Goal: Task Accomplishment & Management: Use online tool/utility

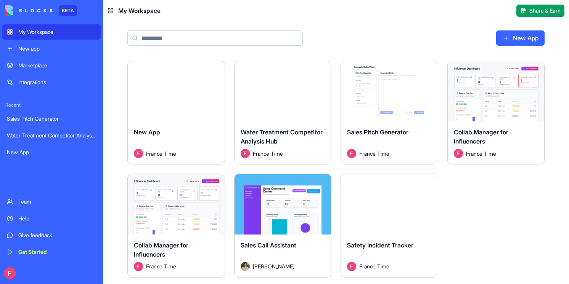
click at [272, 103] on div "Launch" at bounding box center [282, 91] width 97 height 60
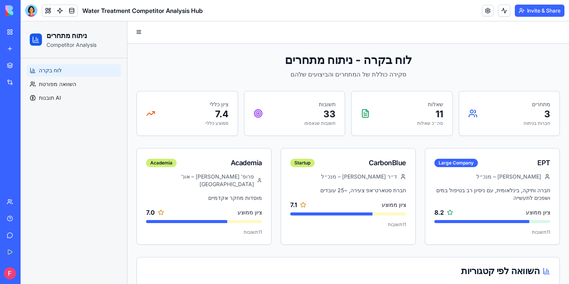
scroll to position [2, 0]
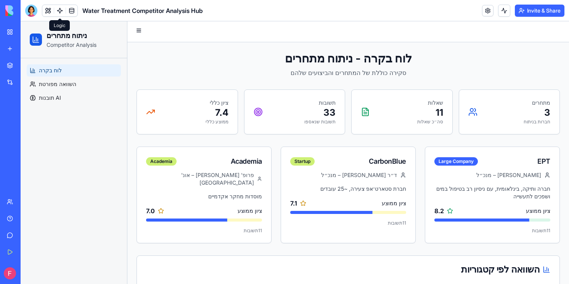
click at [61, 9] on link at bounding box center [59, 10] width 11 height 11
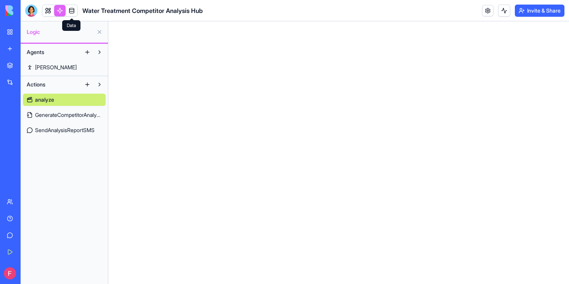
click at [72, 11] on link at bounding box center [71, 10] width 11 height 11
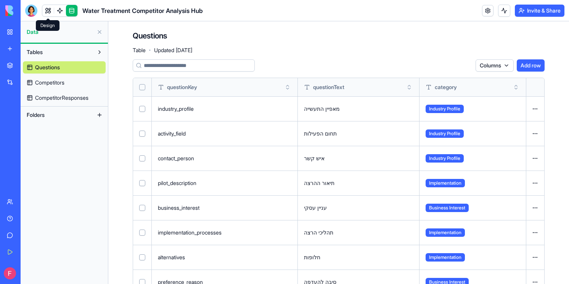
click at [49, 14] on link at bounding box center [47, 10] width 11 height 11
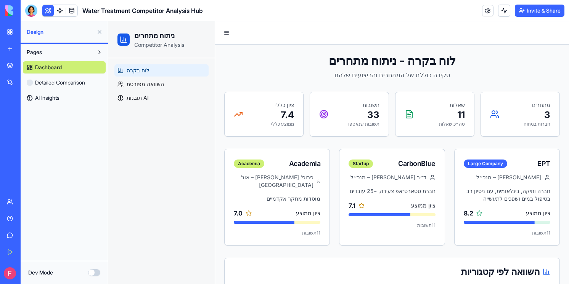
click at [95, 274] on button "Dev Mode" at bounding box center [94, 272] width 12 height 7
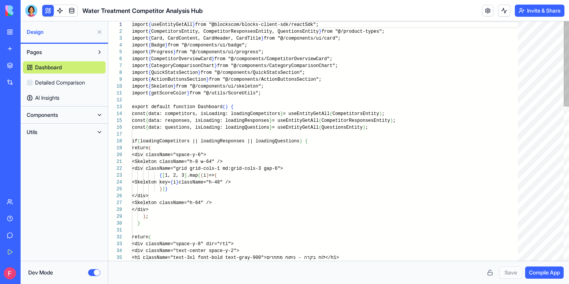
click at [91, 273] on button "Dev Mode" at bounding box center [94, 272] width 12 height 7
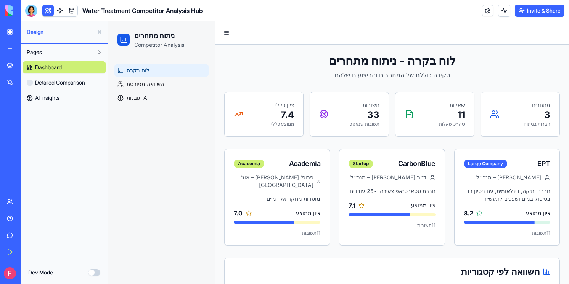
click at [188, 142] on div "לוח בקרה השוואה מפורטת תובנות AI" at bounding box center [161, 171] width 106 height 226
click at [186, 164] on div "לוח בקרה השוואה מפורטת תובנות AI" at bounding box center [161, 171] width 106 height 226
click at [144, 84] on span "השוואה מפורטת" at bounding box center [145, 84] width 37 height 8
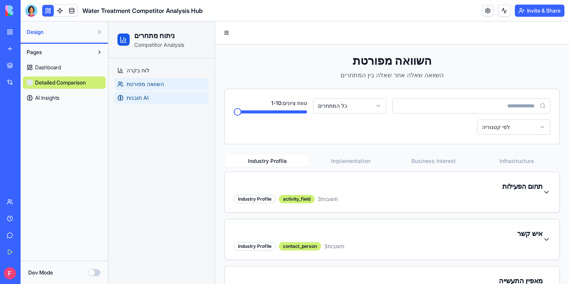
click at [143, 99] on span "תובנות AI" at bounding box center [138, 98] width 22 height 8
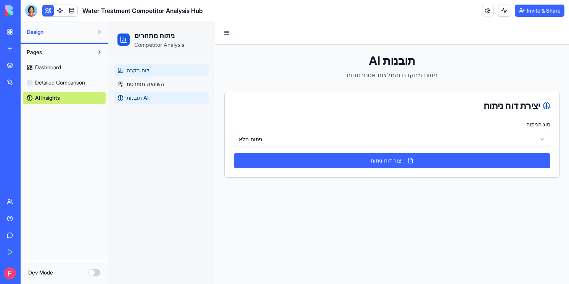
click at [139, 72] on span "לוח בקרה" at bounding box center [138, 71] width 23 height 8
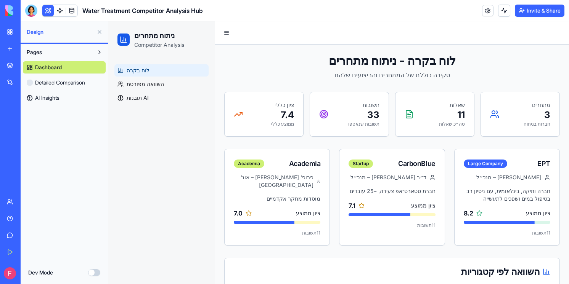
click at [74, 186] on div "Pages Dashboard Detailed Comparison AI Insights" at bounding box center [64, 152] width 87 height 217
click at [11, 31] on link "My Workspace" at bounding box center [17, 31] width 30 height 15
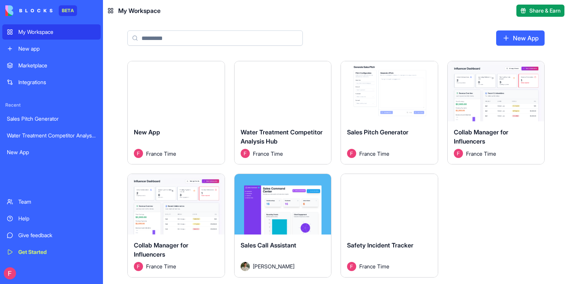
click at [511, 37] on link "New App" at bounding box center [520, 37] width 48 height 15
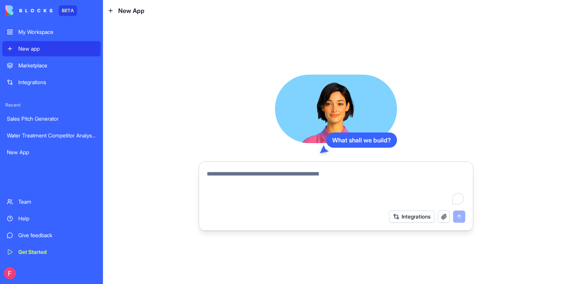
click at [426, 219] on button "Integrations" at bounding box center [412, 217] width 46 height 12
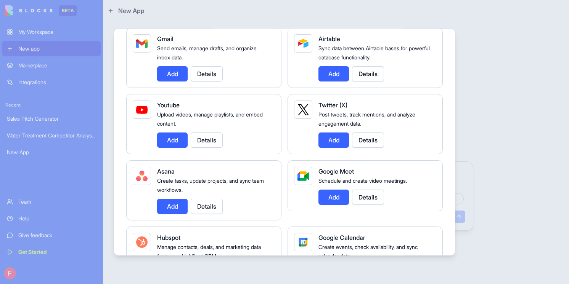
scroll to position [141, 0]
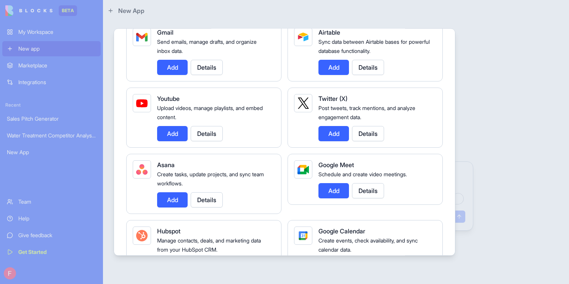
click at [176, 134] on button "Add" at bounding box center [172, 133] width 30 height 15
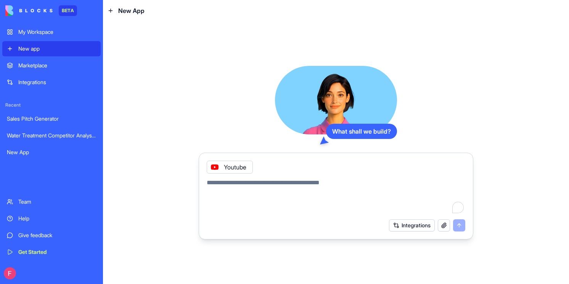
click at [345, 191] on textarea "To enrich screen reader interactions, please activate Accessibility in Grammarl…" at bounding box center [336, 196] width 258 height 37
type textarea "**********"
click at [456, 227] on button "submit" at bounding box center [459, 226] width 12 height 12
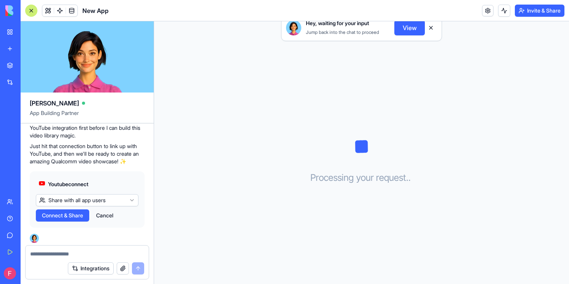
scroll to position [114, 0]
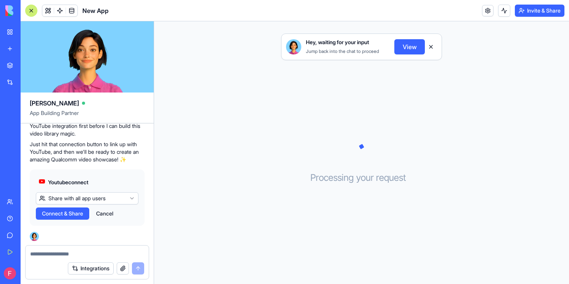
click at [412, 47] on button "View" at bounding box center [409, 46] width 30 height 15
click at [87, 200] on html "BETA My Workspace New app Marketplace Integrations Recent Water Treatment Compe…" at bounding box center [284, 142] width 569 height 284
click at [77, 200] on html "BETA My Workspace New app Marketplace Integrations Recent Water Treatment Compe…" at bounding box center [284, 142] width 569 height 284
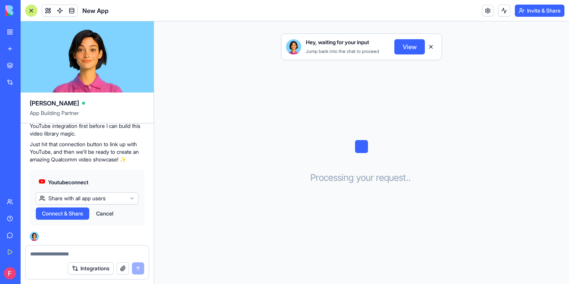
click at [79, 215] on span "Connect & Share" at bounding box center [62, 214] width 41 height 8
